Goal: Task Accomplishment & Management: Manage account settings

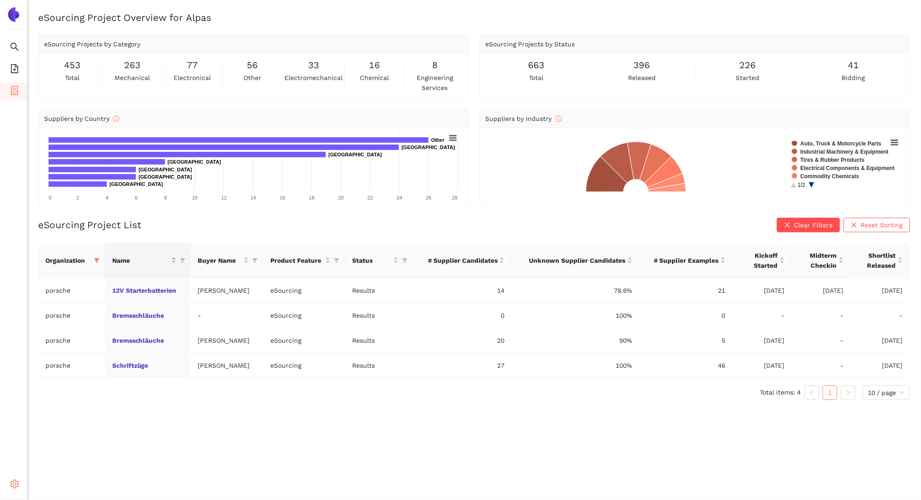
click at [24, 487] on span "Settings" at bounding box center [36, 485] width 25 height 18
click at [75, 481] on li "Logout" at bounding box center [65, 485] width 75 height 18
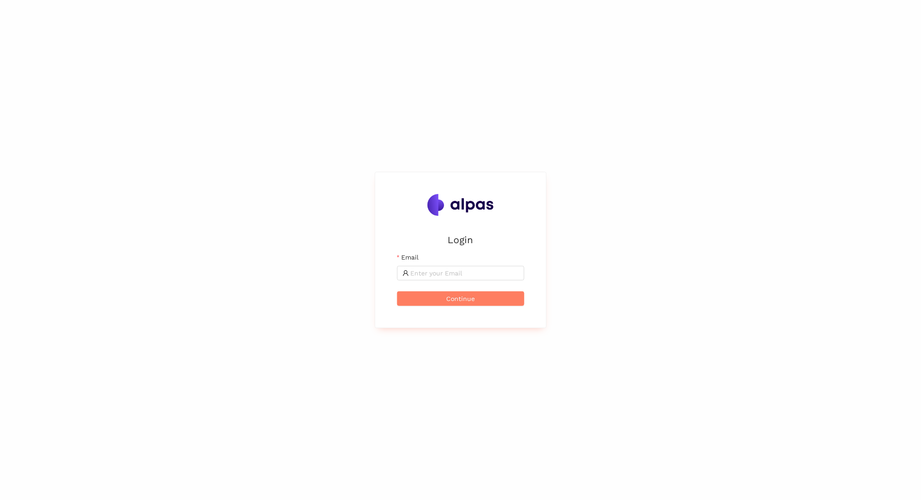
click at [434, 275] on input "Email" at bounding box center [465, 273] width 108 height 10
